Goal: Task Accomplishment & Management: Manage account settings

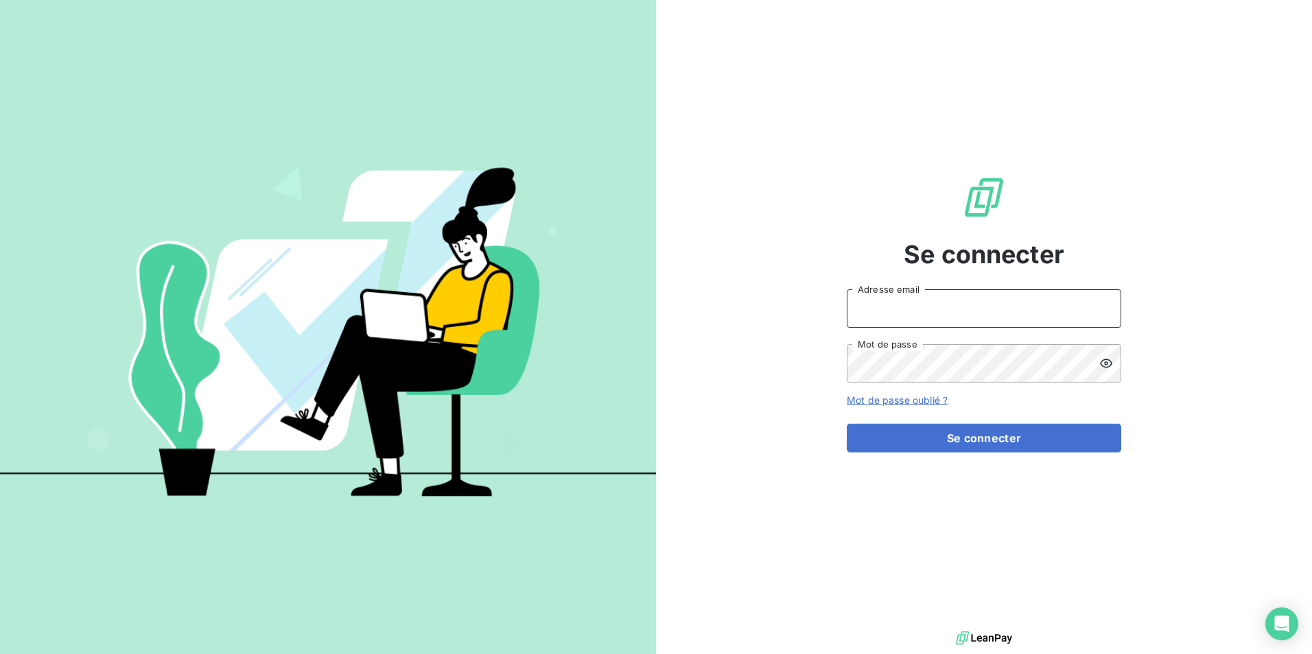
type input "[EMAIL_ADDRESS][PERSON_NAME][DOMAIN_NAME]"
click at [918, 431] on button "Se connecter" at bounding box center [983, 438] width 274 height 29
